Goal: Task Accomplishment & Management: Use online tool/utility

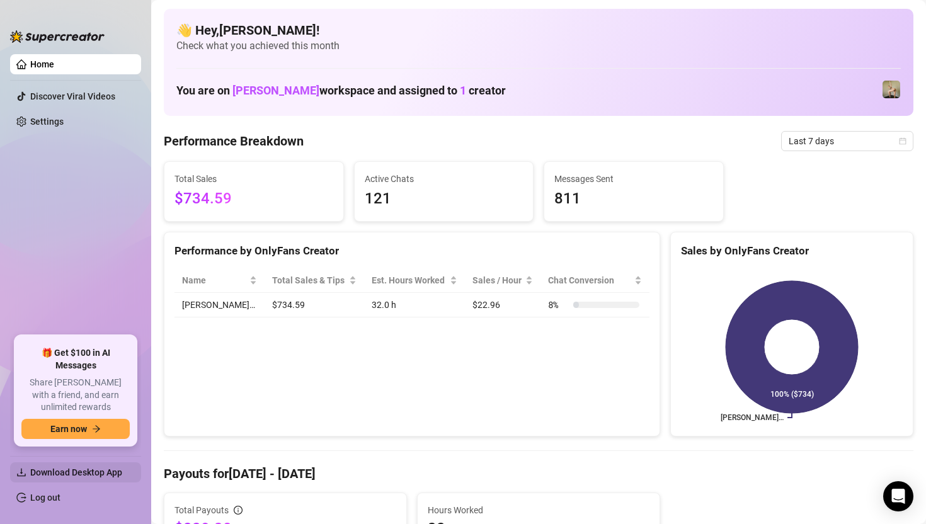
click at [78, 474] on span "Download Desktop App" at bounding box center [76, 473] width 92 height 10
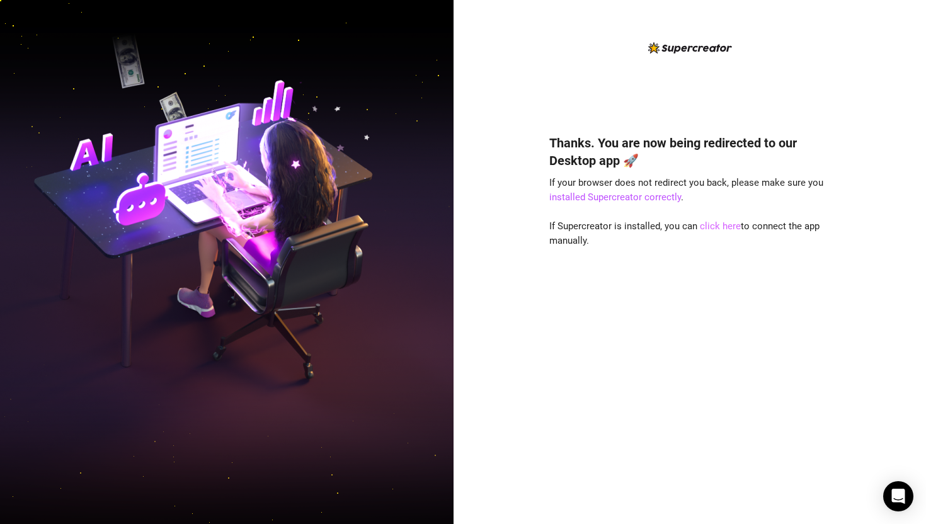
click at [700, 226] on link "click here" at bounding box center [720, 226] width 41 height 11
click at [720, 230] on link "click here" at bounding box center [720, 226] width 41 height 11
